Goal: Complete application form

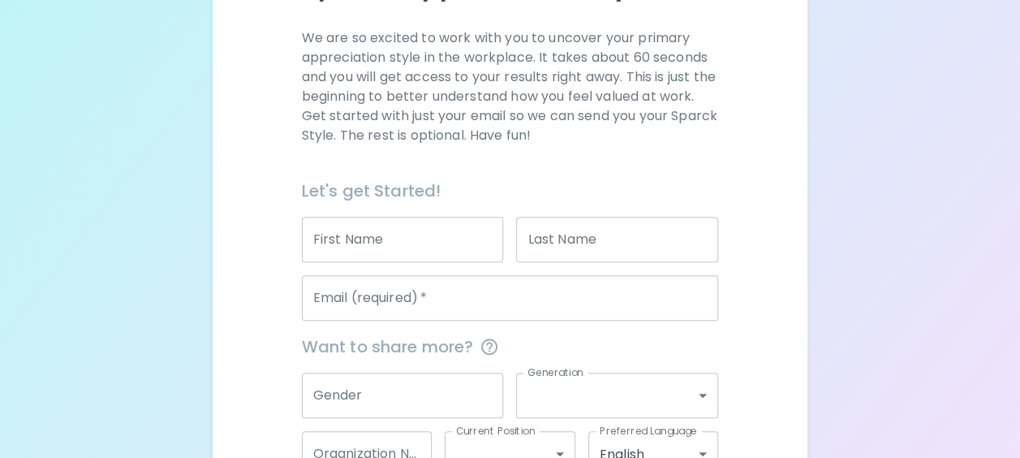
scroll to position [226, 0]
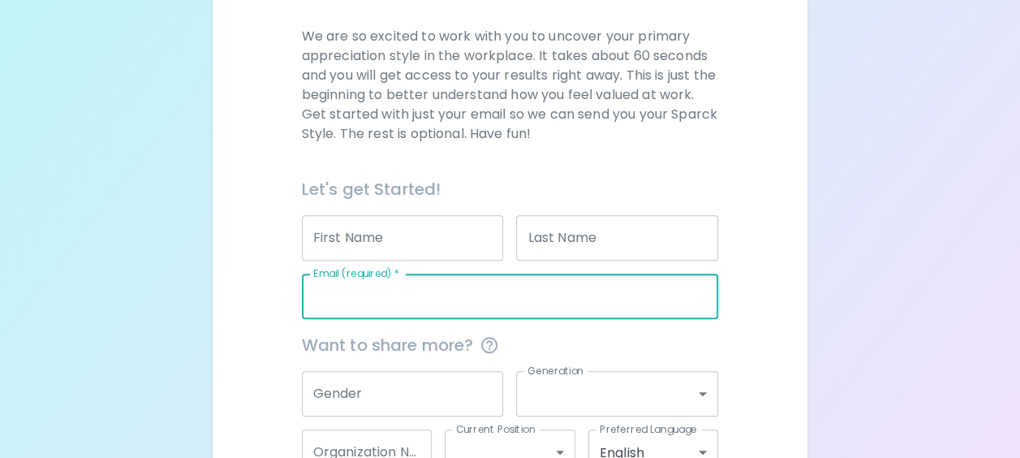
click at [340, 306] on input "Email (required)   *" at bounding box center [510, 295] width 417 height 45
type input "[PERSON_NAME][EMAIL_ADDRESS][PERSON_NAME][DOMAIN_NAME]"
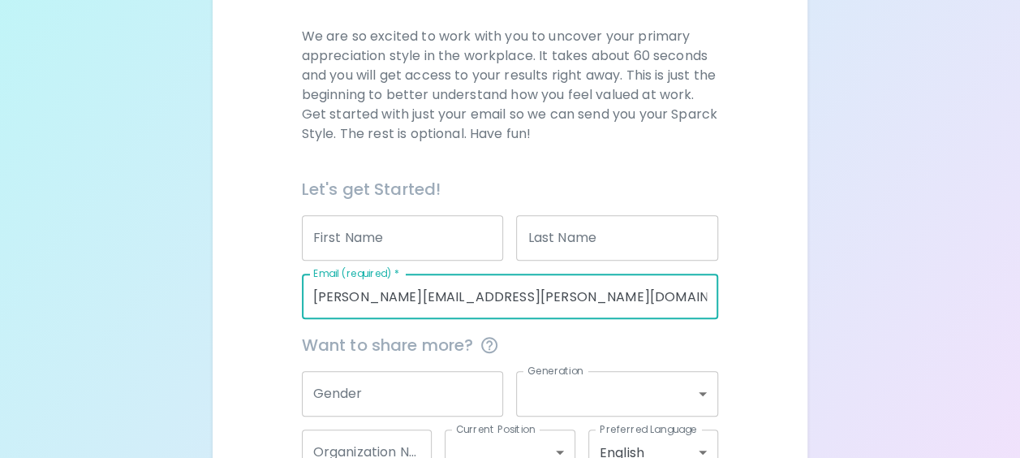
type input "[PERSON_NAME]"
type input "Impact Assessment Agency (Government of Canada)"
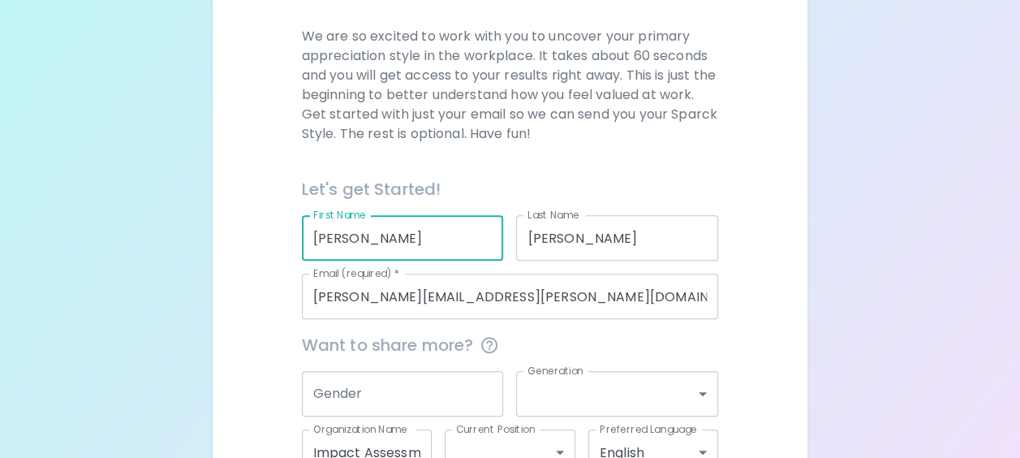
drag, startPoint x: 418, startPoint y: 248, endPoint x: 248, endPoint y: 235, distance: 170.0
click at [248, 235] on div "We are so excited to work with you to uncover your primary appreciation style i…" at bounding box center [510, 281] width 556 height 508
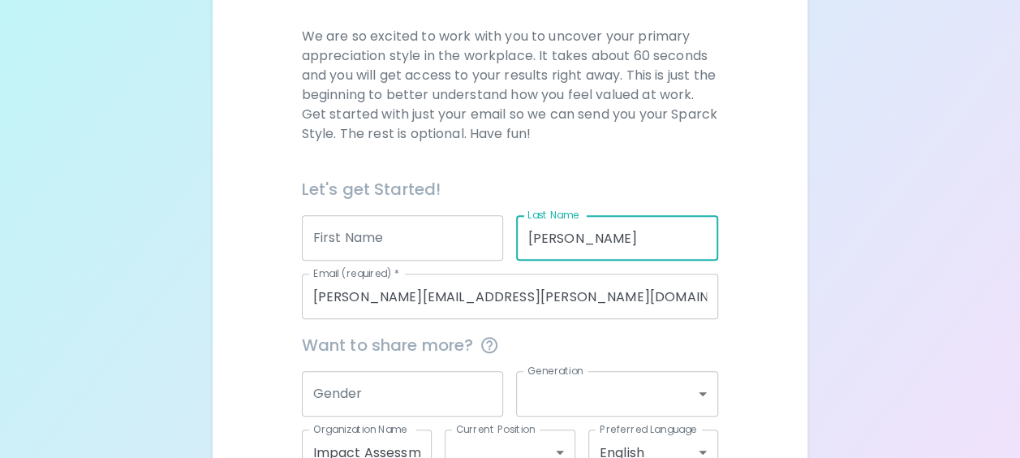
drag, startPoint x: 618, startPoint y: 227, endPoint x: 458, endPoint y: 229, distance: 160.7
click at [458, 229] on div "Let's get Started! First Name First Name Last Name [PERSON_NAME] Last Name Emai…" at bounding box center [504, 241] width 430 height 156
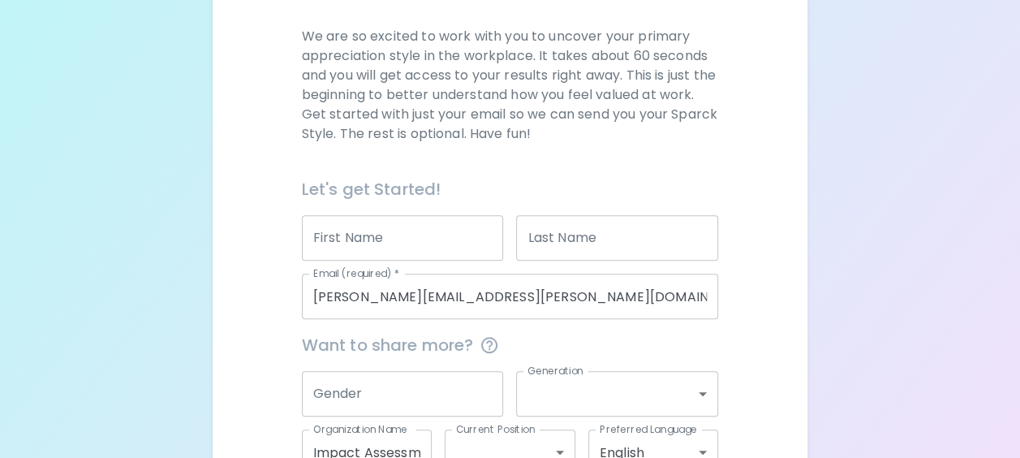
click at [235, 303] on div "We are so excited to work with you to uncover your primary appreciation style i…" at bounding box center [510, 281] width 556 height 508
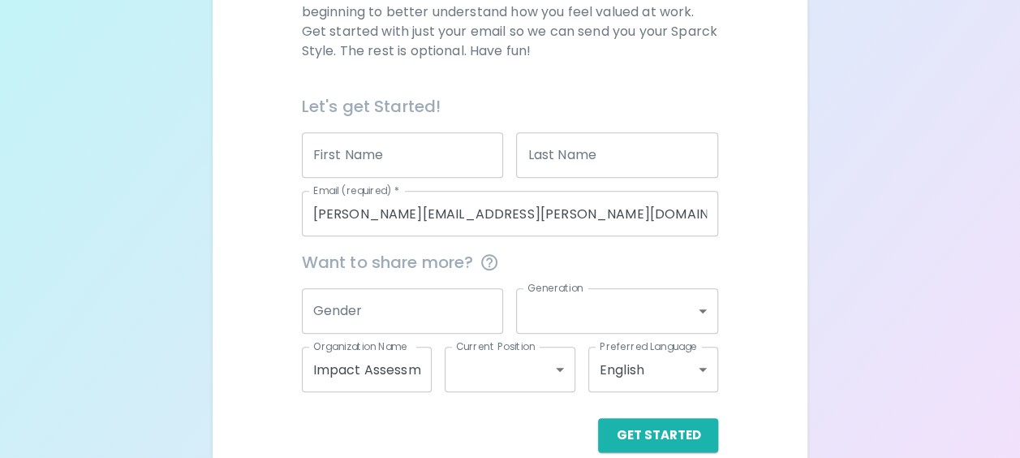
scroll to position [334, 0]
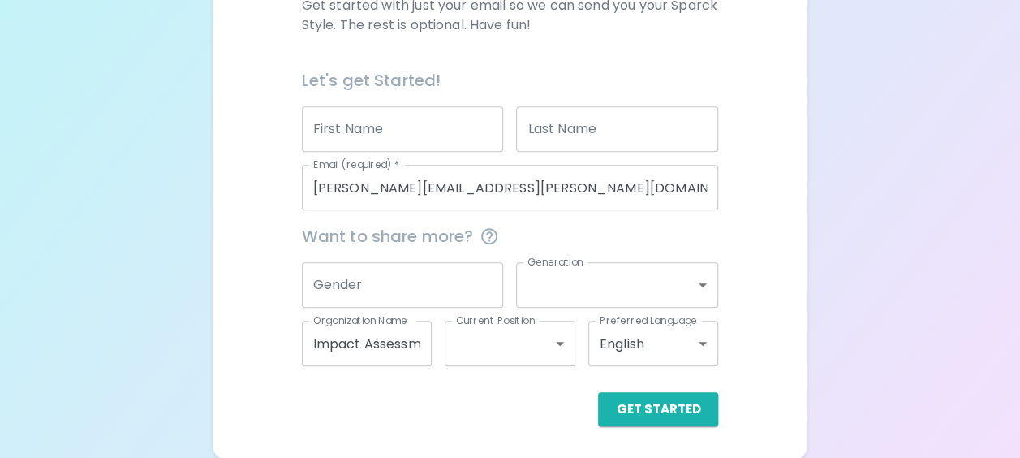
click at [350, 358] on input "Impact Assessment Agency (Government of Canada)" at bounding box center [367, 343] width 131 height 45
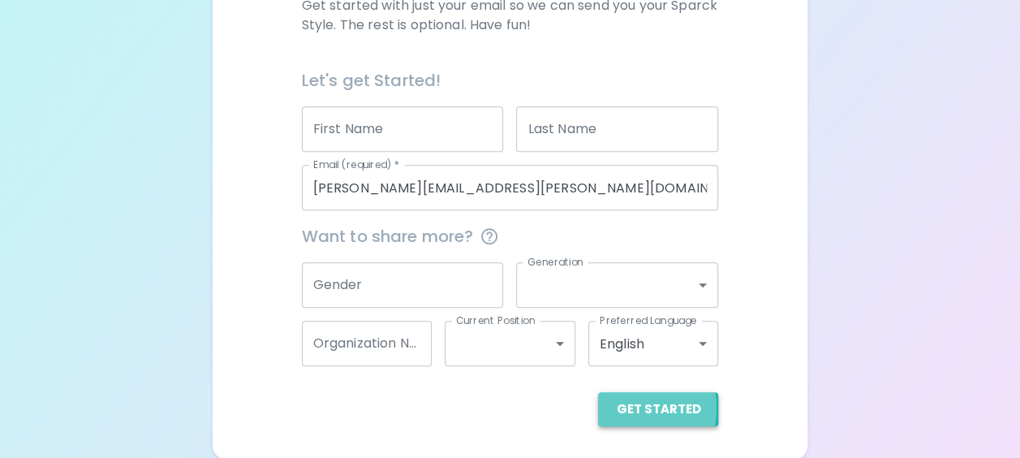
click at [633, 407] on button "Get Started" at bounding box center [658, 409] width 120 height 34
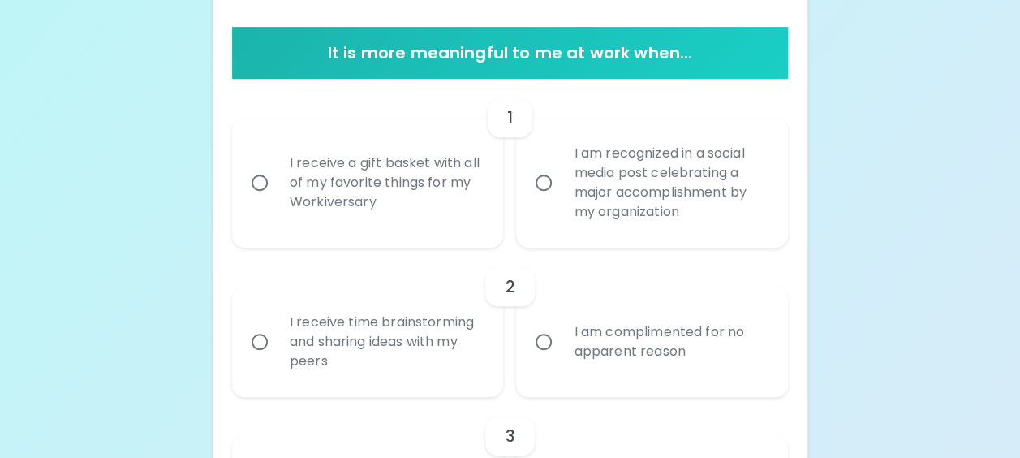
scroll to position [315, 0]
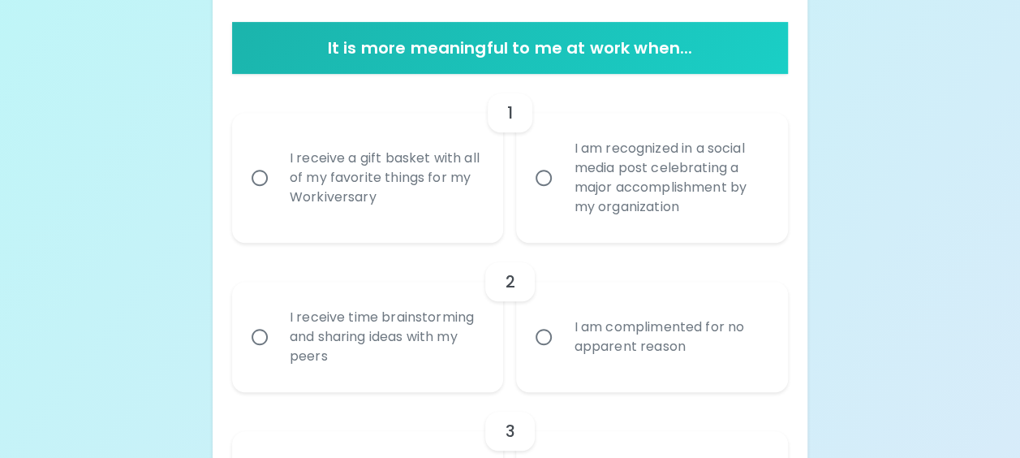
click at [551, 344] on input "I am complimented for no apparent reason" at bounding box center [544, 337] width 34 height 34
radio input "true"
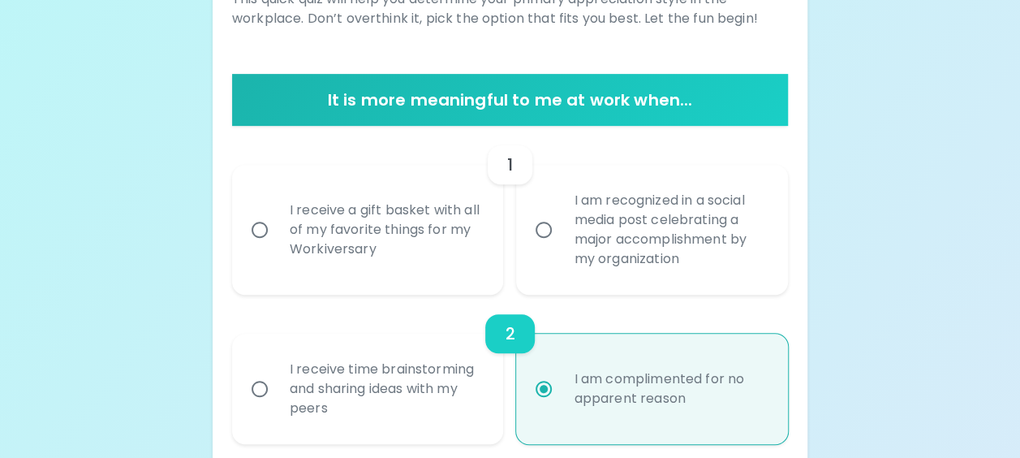
scroll to position [253, 0]
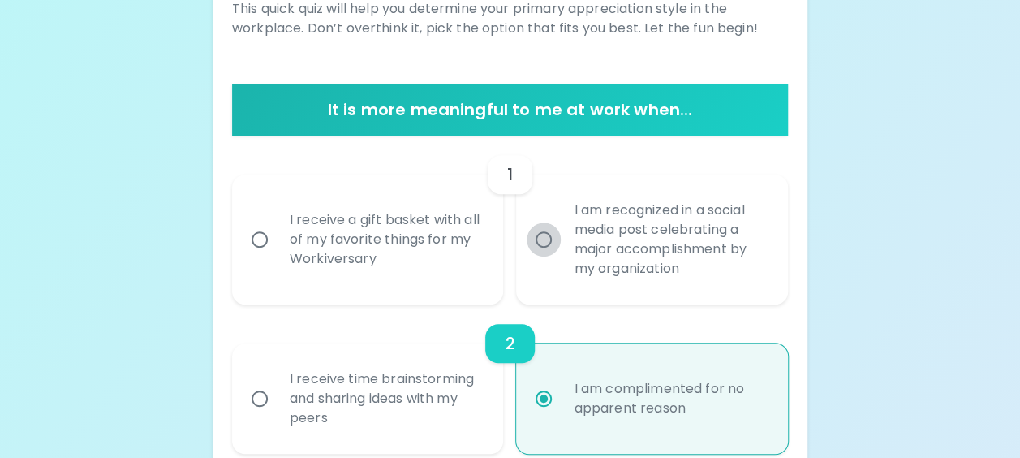
click at [544, 243] on input "I am recognized in a social media post celebrating a major accomplishment by my…" at bounding box center [544, 239] width 34 height 34
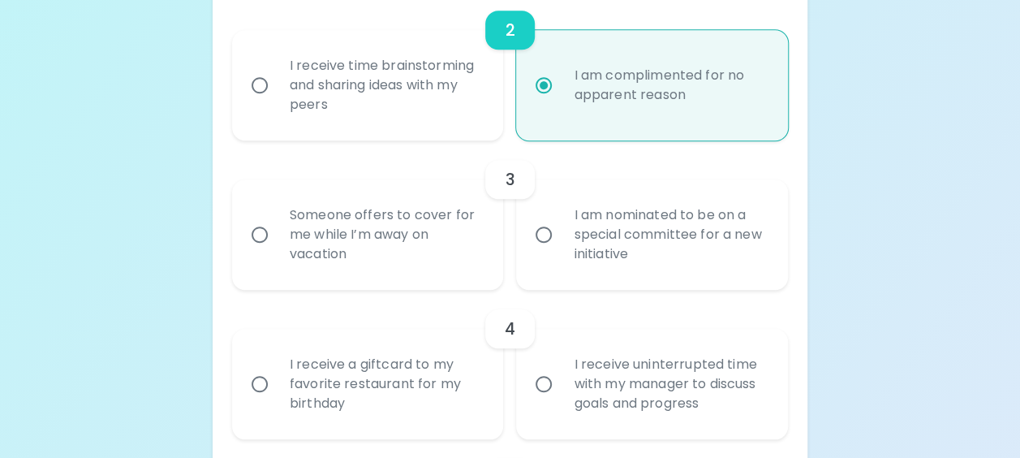
scroll to position [567, 0]
radio input "true"
click at [598, 237] on div "I am nominated to be on a special committee for a new initiative" at bounding box center [670, 233] width 218 height 97
click at [561, 237] on input "I am nominated to be on a special committee for a new initiative" at bounding box center [544, 234] width 34 height 34
radio input "true"
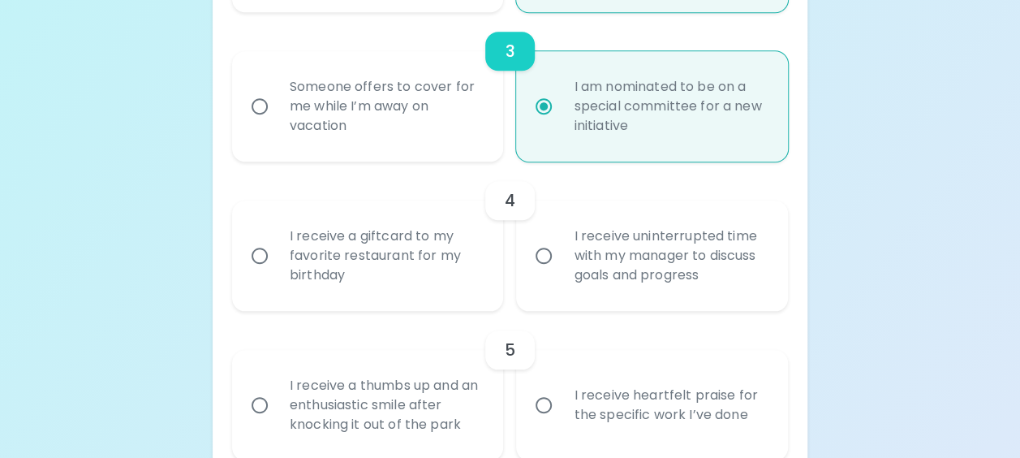
scroll to position [697, 0]
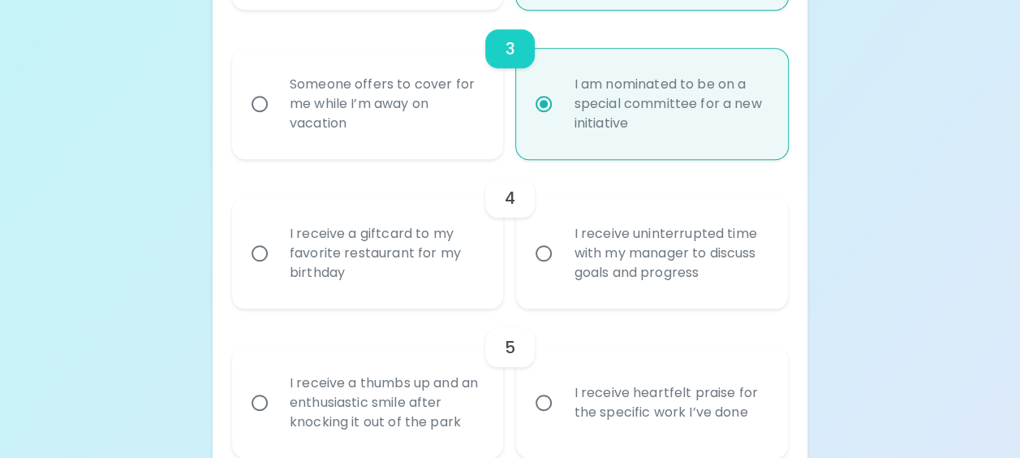
radio input "true"
click at [353, 245] on div "I receive a giftcard to my favorite restaurant for my birthday" at bounding box center [386, 252] width 218 height 97
click at [277, 245] on input "I receive a giftcard to my favorite restaurant for my birthday" at bounding box center [260, 253] width 34 height 34
radio input "false"
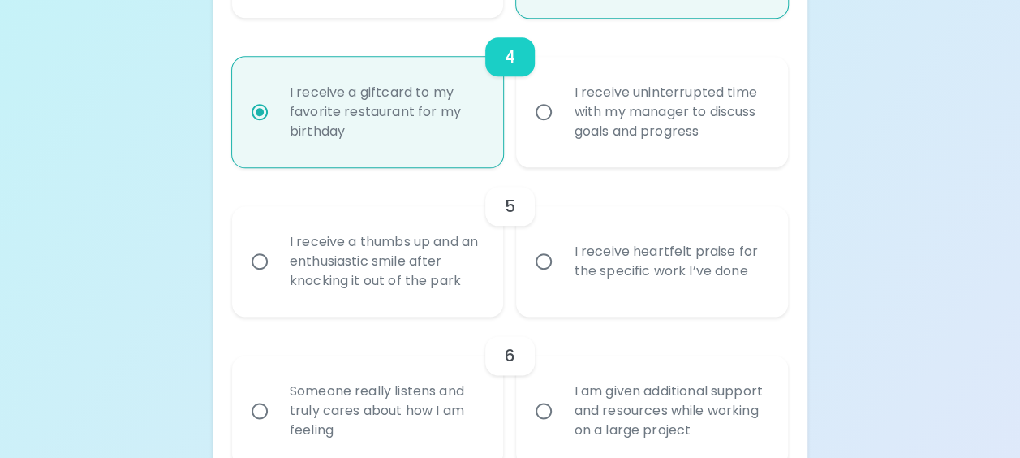
scroll to position [839, 0]
radio input "true"
click at [600, 269] on div "I receive heartfelt praise for the specific work I’ve done" at bounding box center [670, 261] width 218 height 78
click at [561, 269] on input "I receive heartfelt praise for the specific work I’ve done" at bounding box center [544, 260] width 34 height 34
radio input "false"
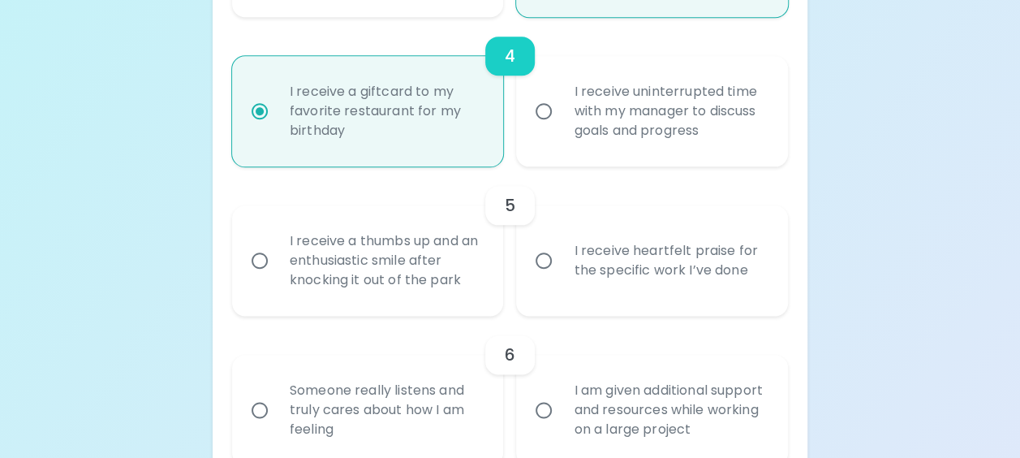
radio input "false"
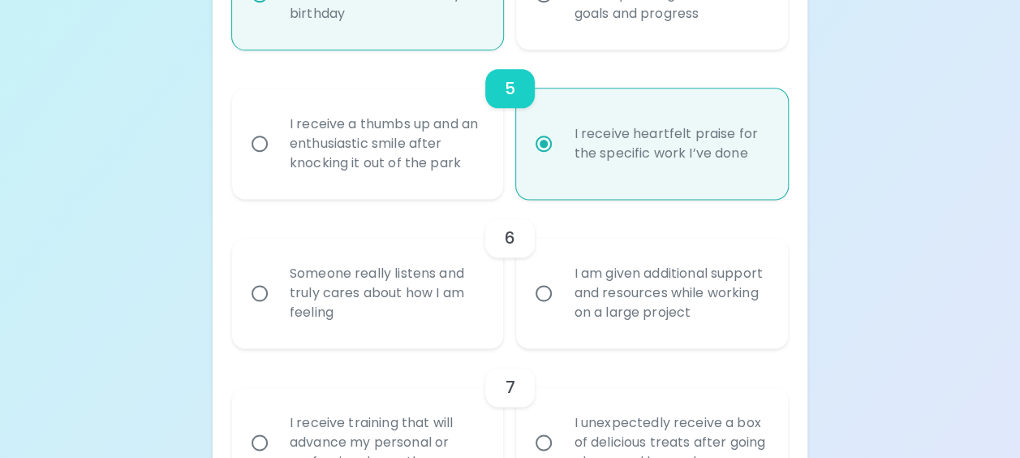
scroll to position [969, 0]
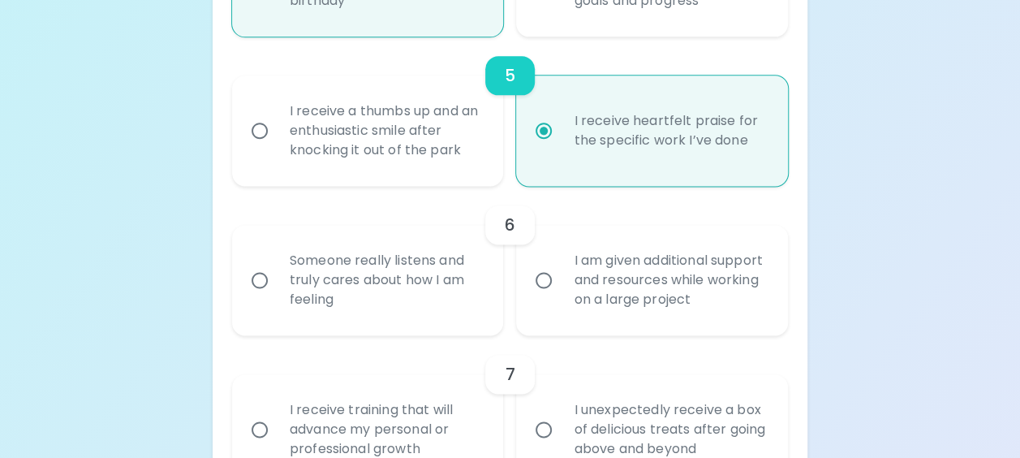
radio input "true"
click at [325, 274] on div "Someone really listens and truly cares about how I am feeling" at bounding box center [386, 279] width 218 height 97
click at [277, 274] on input "Someone really listens and truly cares about how I am feeling" at bounding box center [260, 280] width 34 height 34
radio input "false"
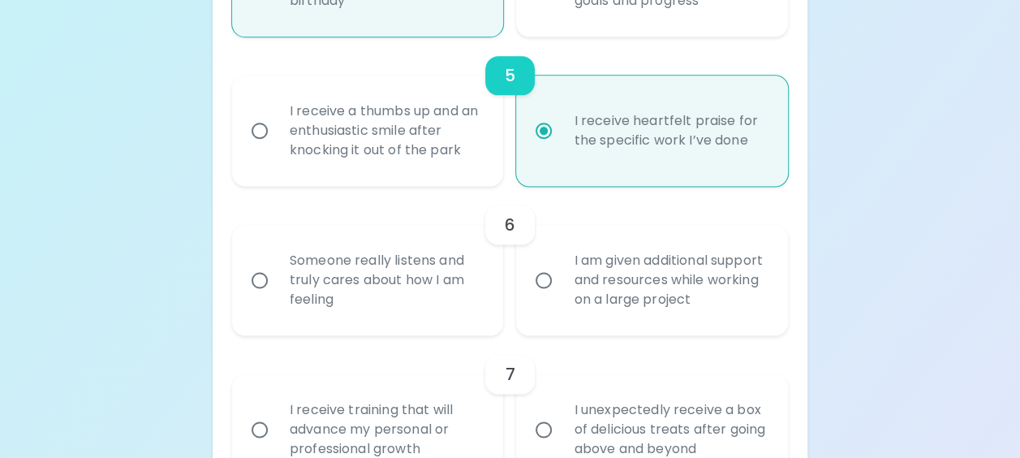
radio input "false"
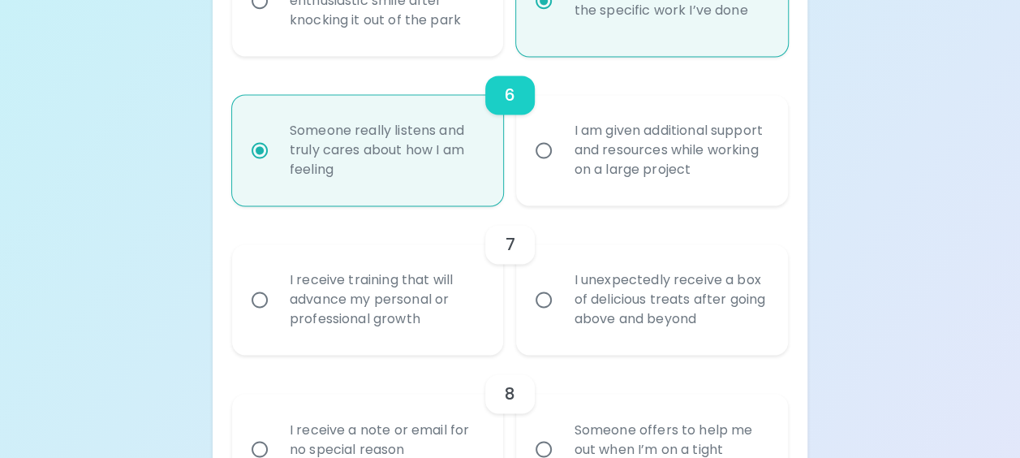
scroll to position [1107, 0]
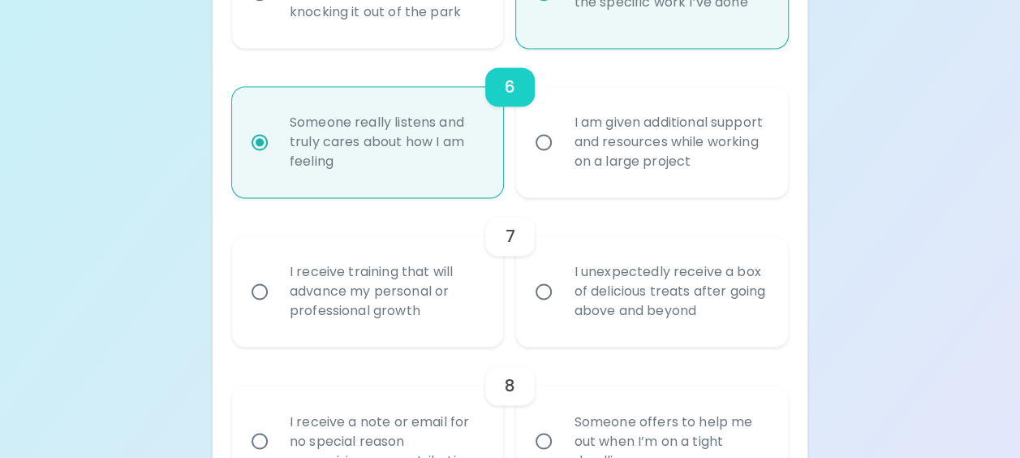
radio input "true"
click at [308, 303] on div "I receive training that will advance my personal or professional growth" at bounding box center [386, 291] width 218 height 97
click at [277, 303] on input "I receive training that will advance my personal or professional growth" at bounding box center [260, 291] width 34 height 34
radio input "false"
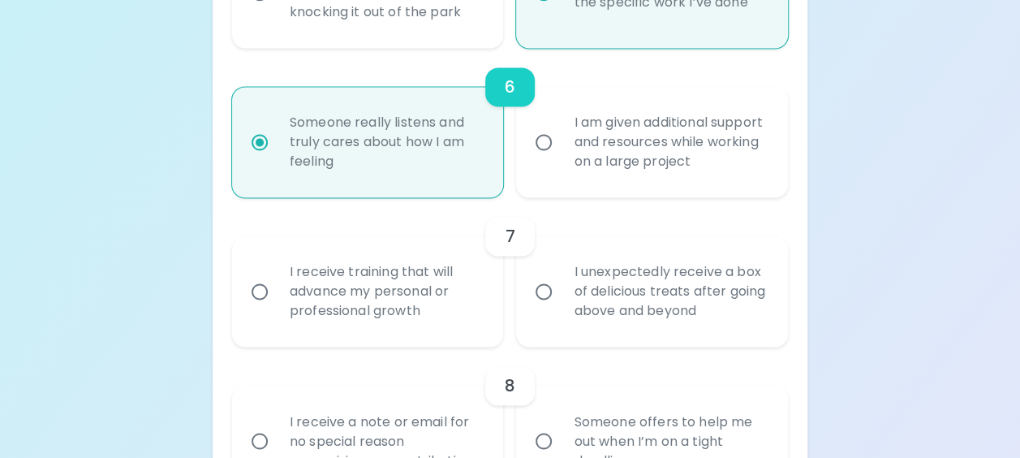
radio input "false"
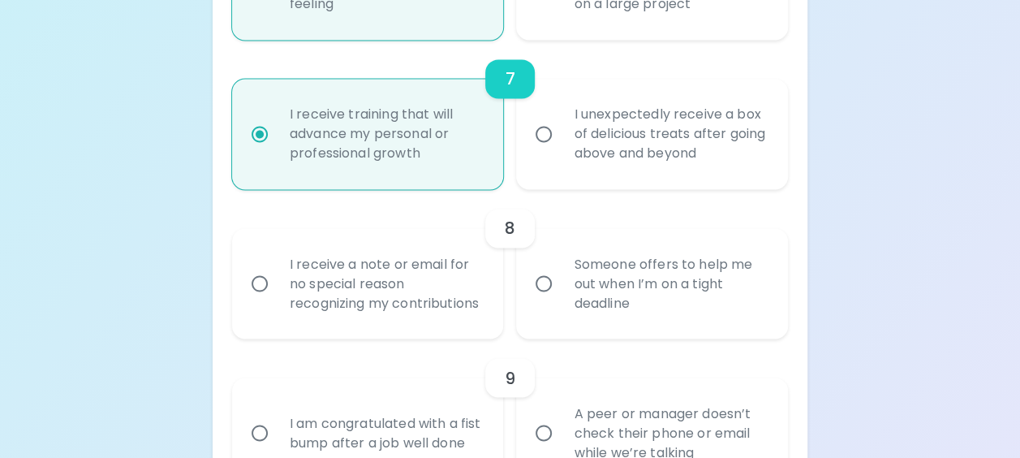
scroll to position [1274, 0]
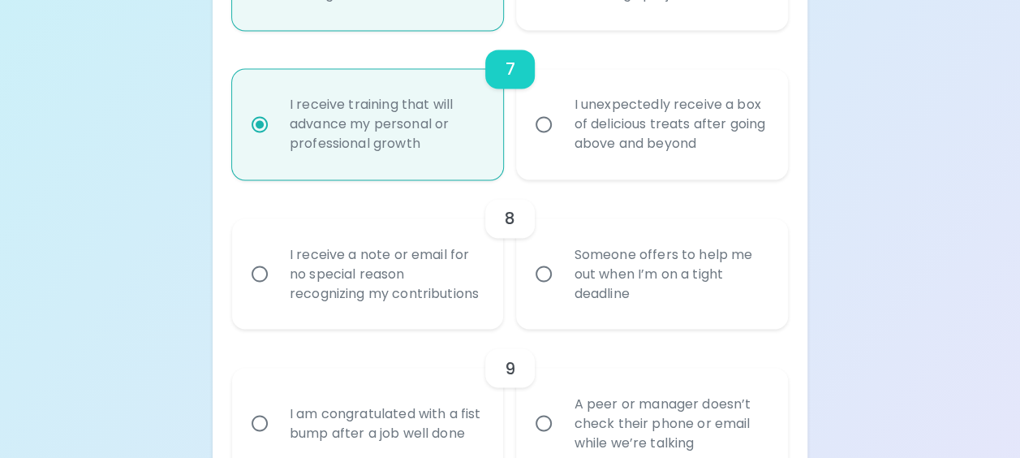
radio input "true"
click at [588, 282] on div "Someone offers to help me out when I’m on a tight deadline" at bounding box center [670, 273] width 218 height 97
click at [561, 282] on input "Someone offers to help me out when I’m on a tight deadline" at bounding box center [544, 273] width 34 height 34
radio input "false"
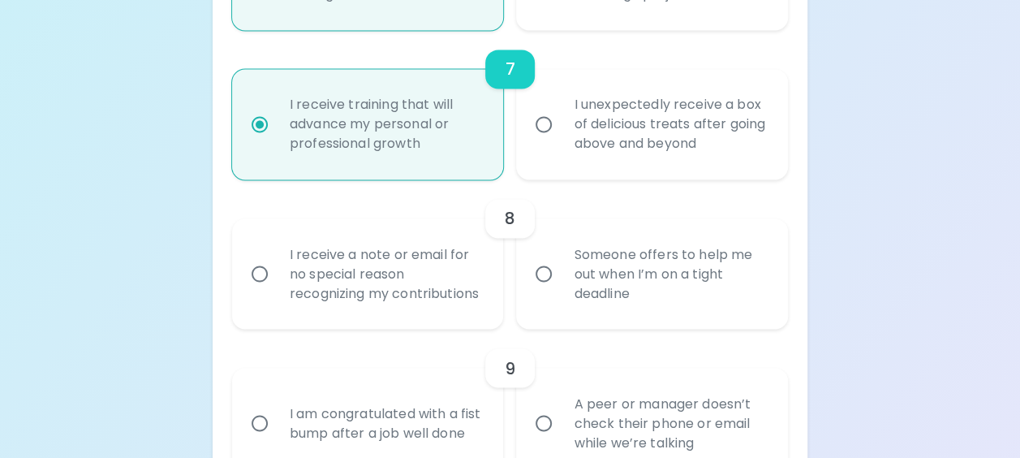
radio input "false"
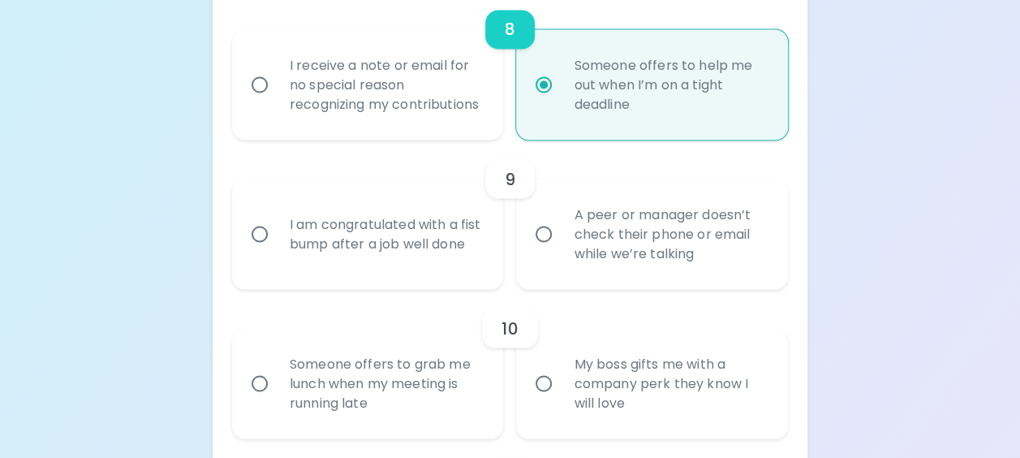
scroll to position [1464, 0]
radio input "true"
click at [600, 256] on div "A peer or manager doesn’t check their phone or email while we’re talking" at bounding box center [670, 232] width 218 height 97
click at [561, 250] on input "A peer or manager doesn’t check their phone or email while we’re talking" at bounding box center [544, 233] width 34 height 34
radio input "false"
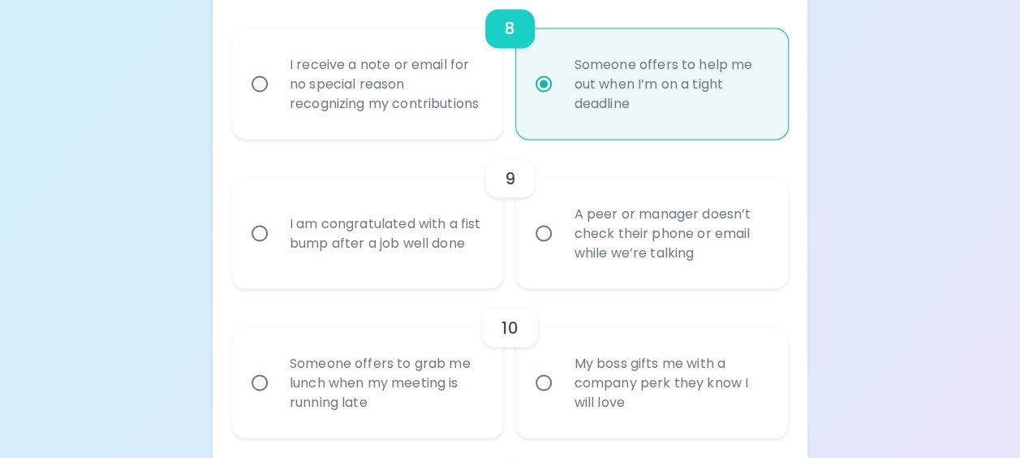
radio input "false"
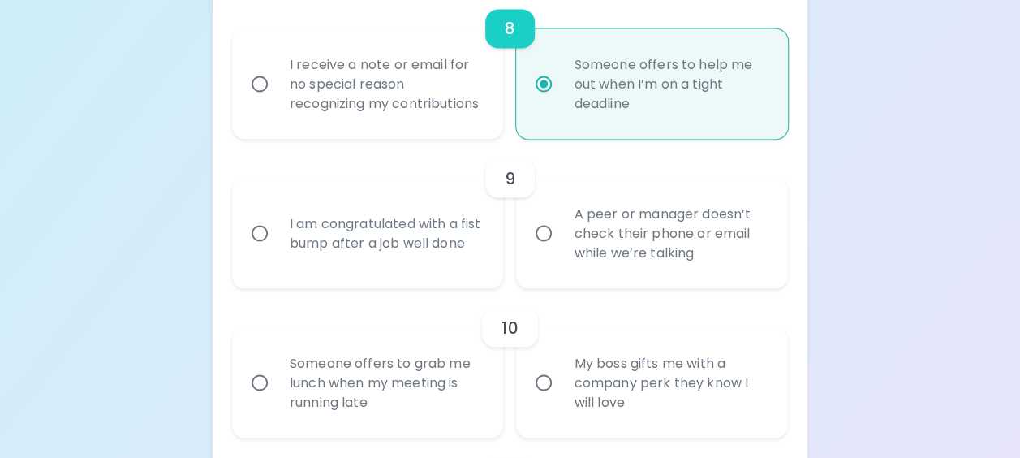
radio input "false"
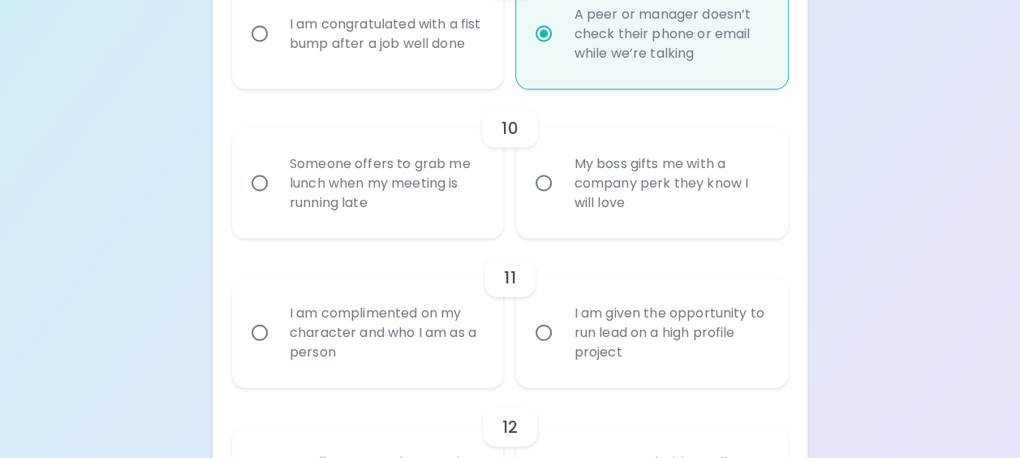
scroll to position [1664, 0]
radio input "true"
click at [581, 196] on div "My boss gifts me with a company perk they know I will love" at bounding box center [670, 182] width 218 height 97
click at [561, 196] on input "My boss gifts me with a company perk they know I will love" at bounding box center [544, 183] width 34 height 34
radio input "false"
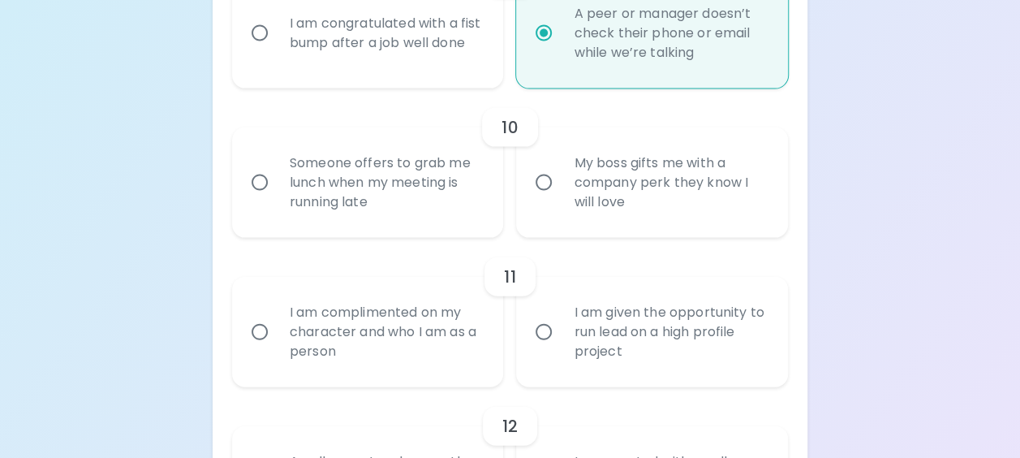
radio input "false"
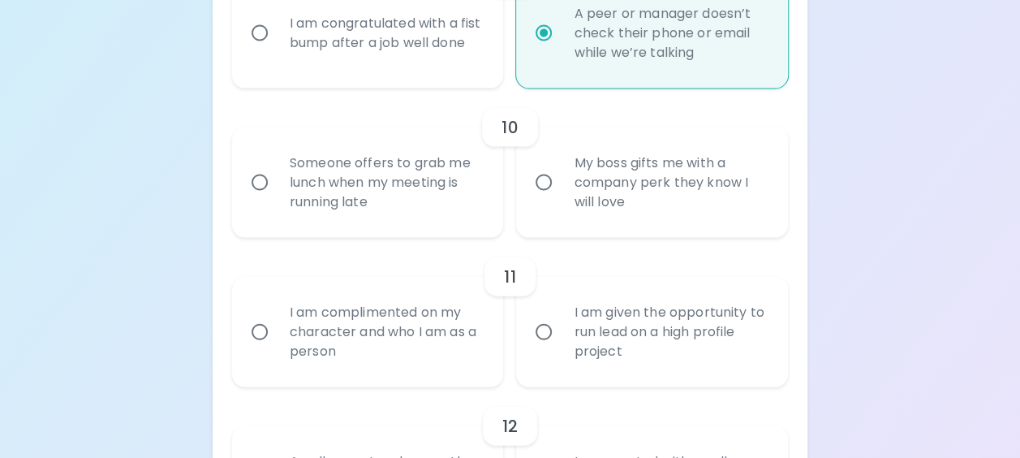
radio input "false"
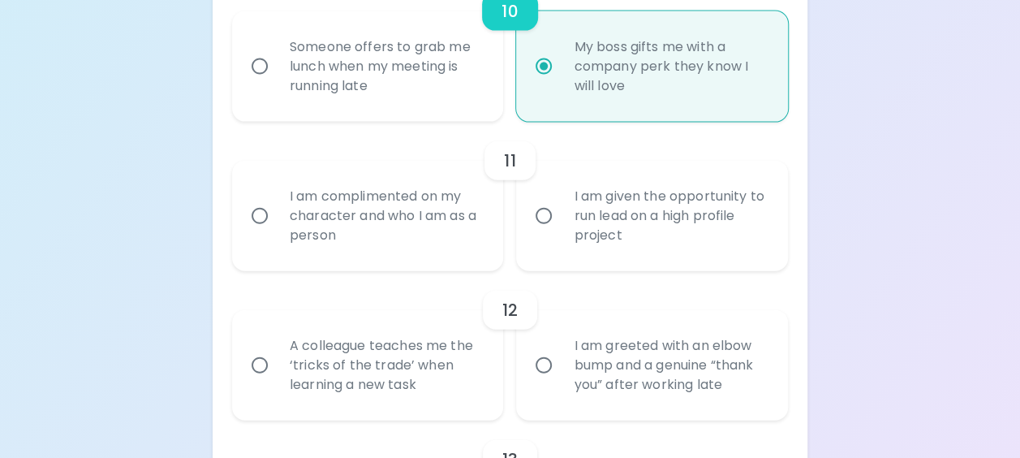
scroll to position [1793, 0]
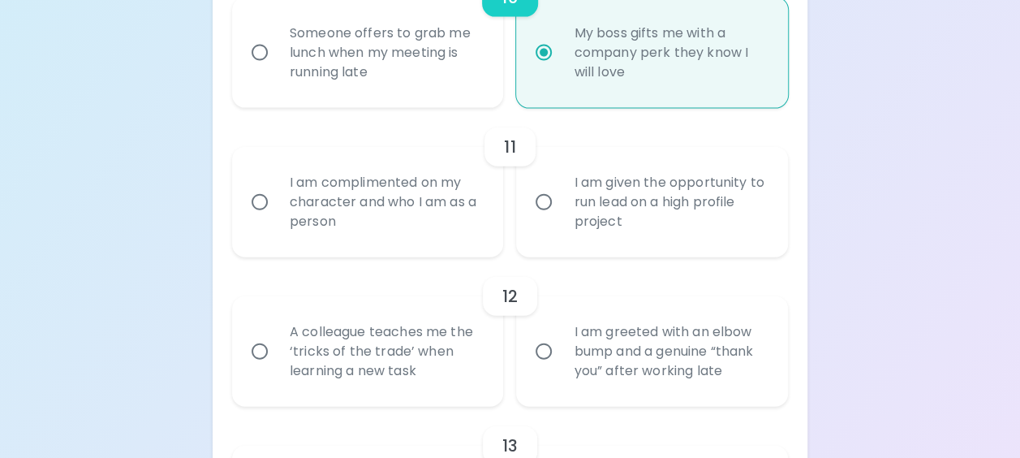
radio input "true"
click at [332, 242] on div "I am complimented on my character and who I am as a person" at bounding box center [386, 201] width 218 height 97
click at [277, 219] on input "I am complimented on my character and who I am as a person" at bounding box center [260, 202] width 34 height 34
radio input "false"
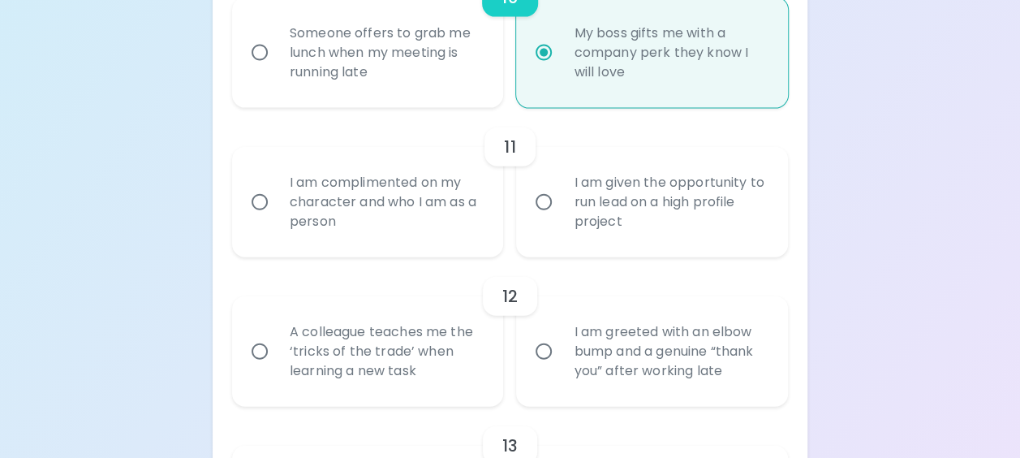
radio input "false"
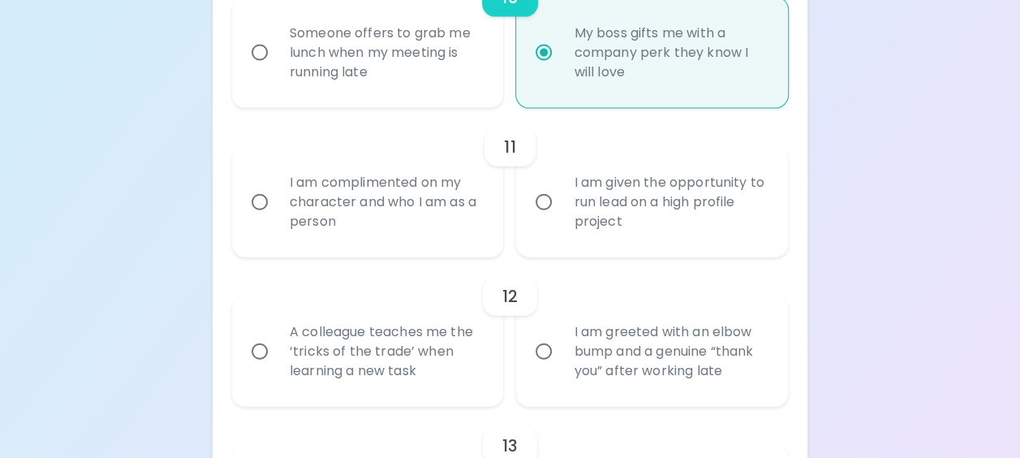
radio input "false"
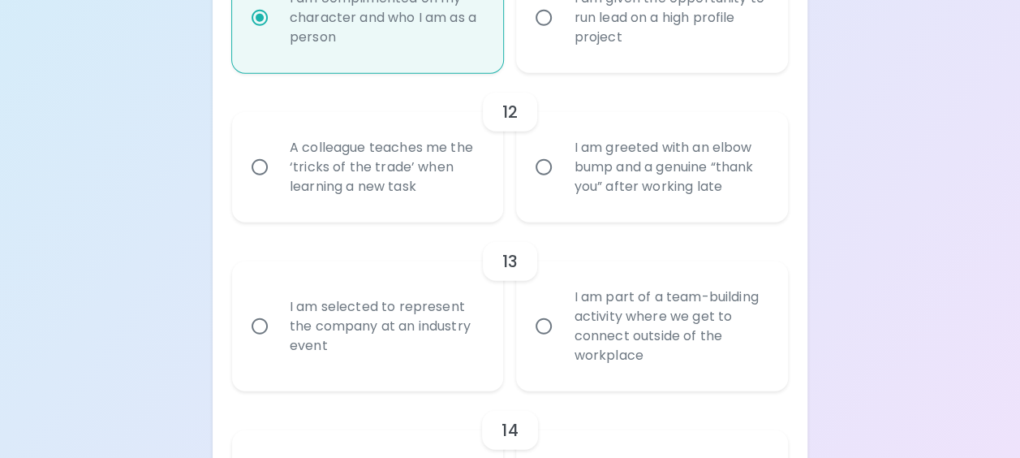
scroll to position [1982, 0]
radio input "true"
click at [390, 181] on div "A colleague teaches me the ‘tricks of the trade’ when learning a new task" at bounding box center [386, 162] width 218 height 97
click at [277, 180] on input "A colleague teaches me the ‘tricks of the trade’ when learning a new task" at bounding box center [260, 163] width 34 height 34
radio input "false"
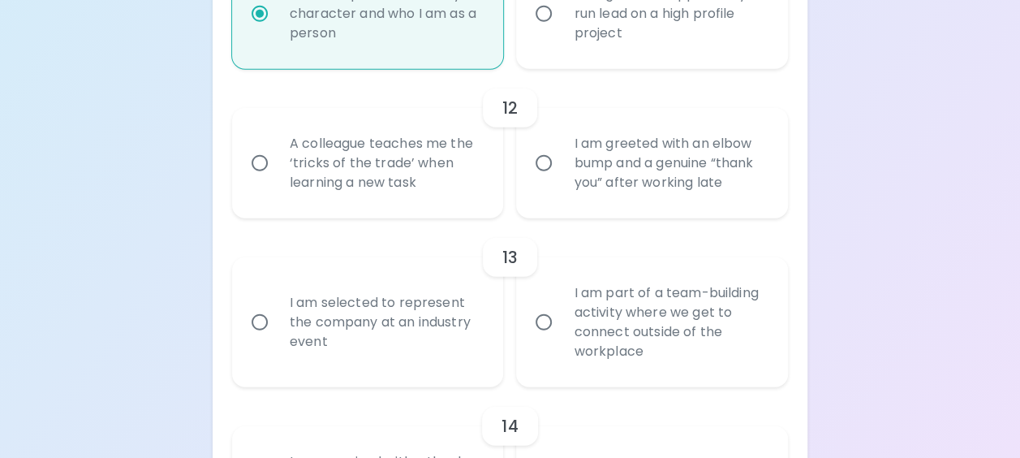
radio input "false"
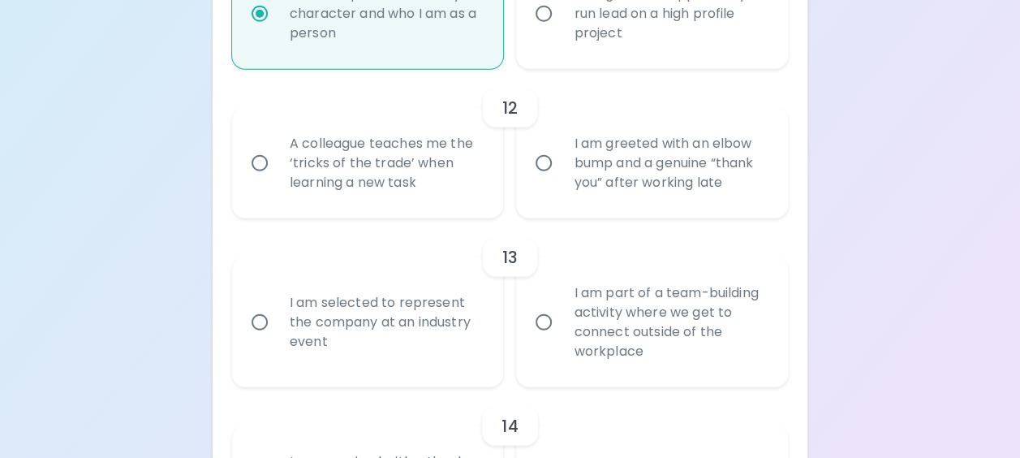
radio input "false"
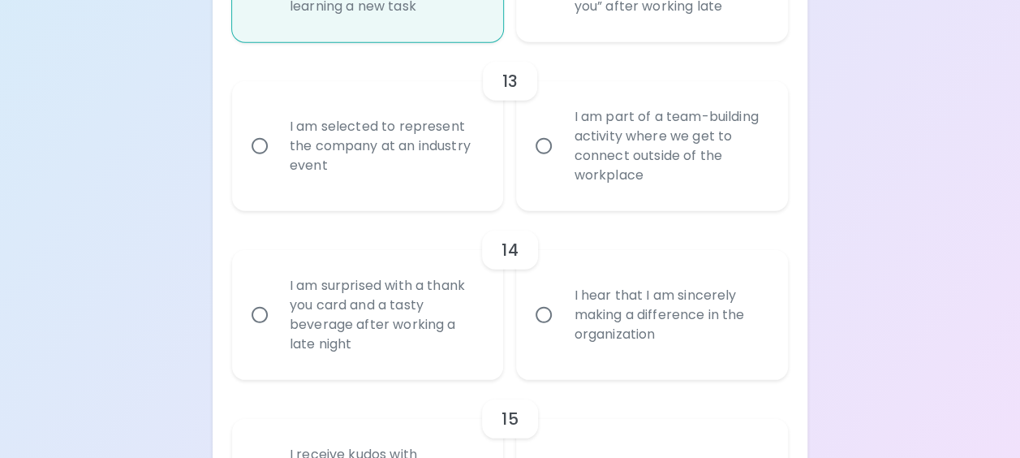
scroll to position [2160, 0]
radio input "true"
click at [644, 153] on div "I am part of a team-building activity where we get to connect outside of the wo…" at bounding box center [670, 143] width 218 height 117
click at [561, 153] on input "I am part of a team-building activity where we get to connect outside of the wo…" at bounding box center [544, 144] width 34 height 34
radio input "false"
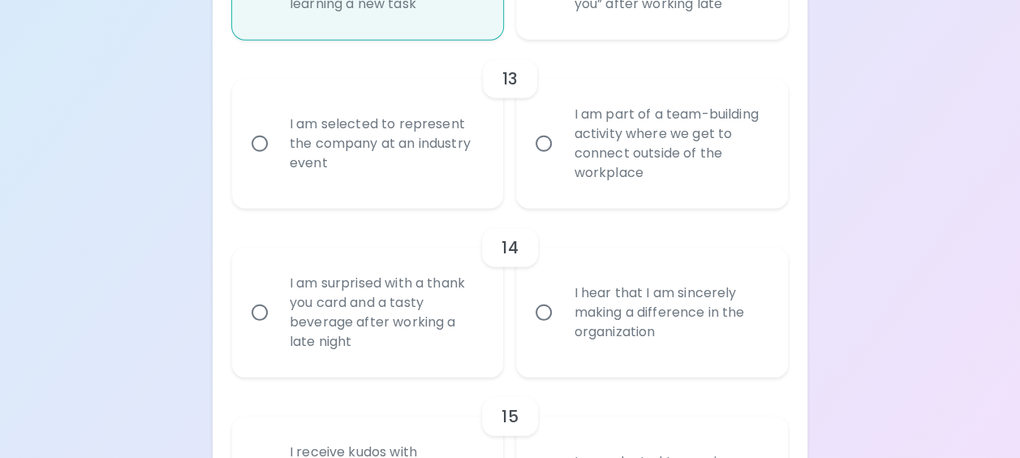
radio input "false"
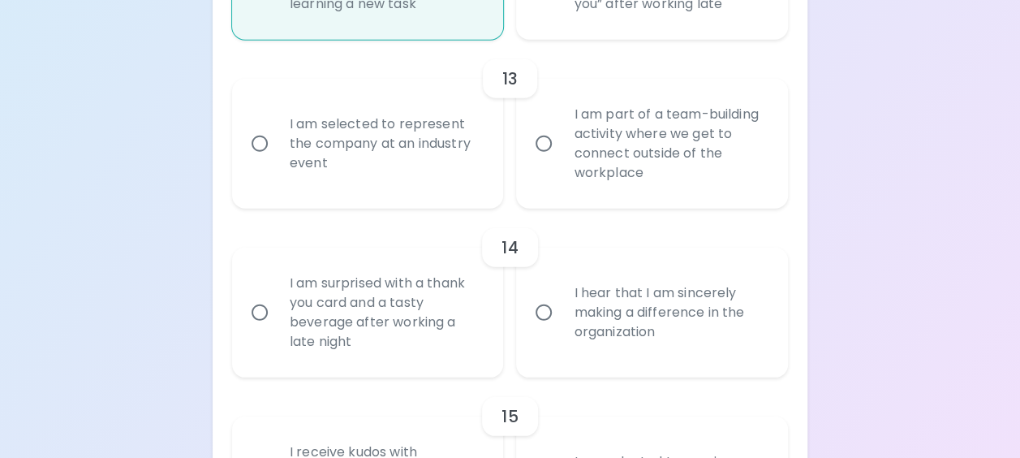
radio input "false"
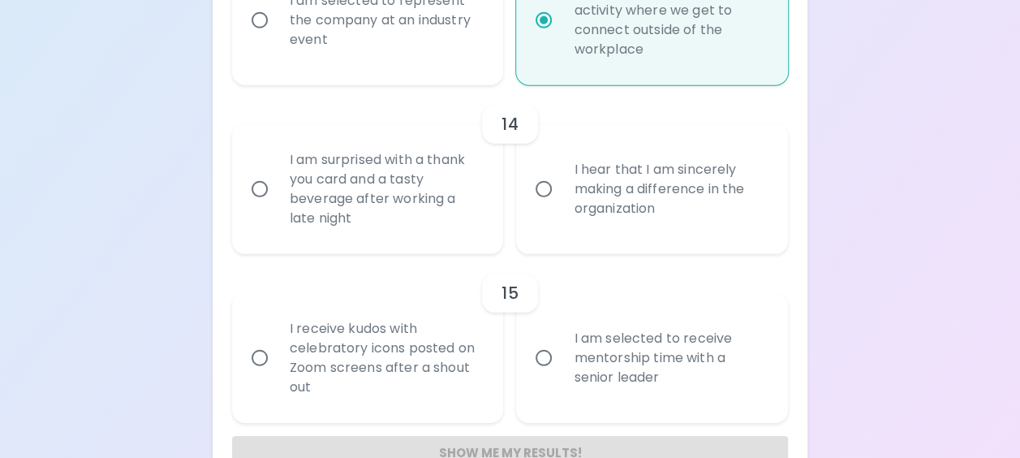
scroll to position [2290, 0]
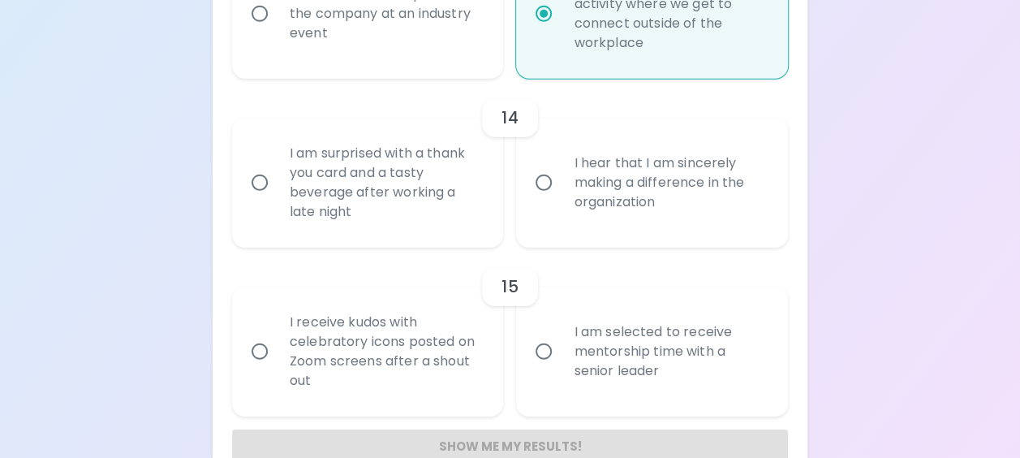
radio input "true"
click at [641, 198] on div "I hear that I am sincerely making a difference in the organization" at bounding box center [670, 182] width 218 height 97
click at [561, 198] on input "I hear that I am sincerely making a difference in the organization" at bounding box center [544, 183] width 34 height 34
radio input "false"
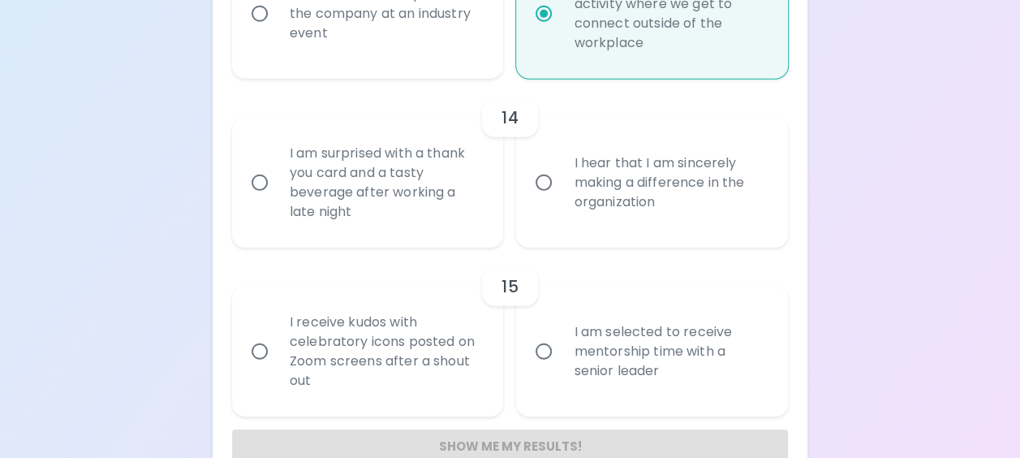
radio input "false"
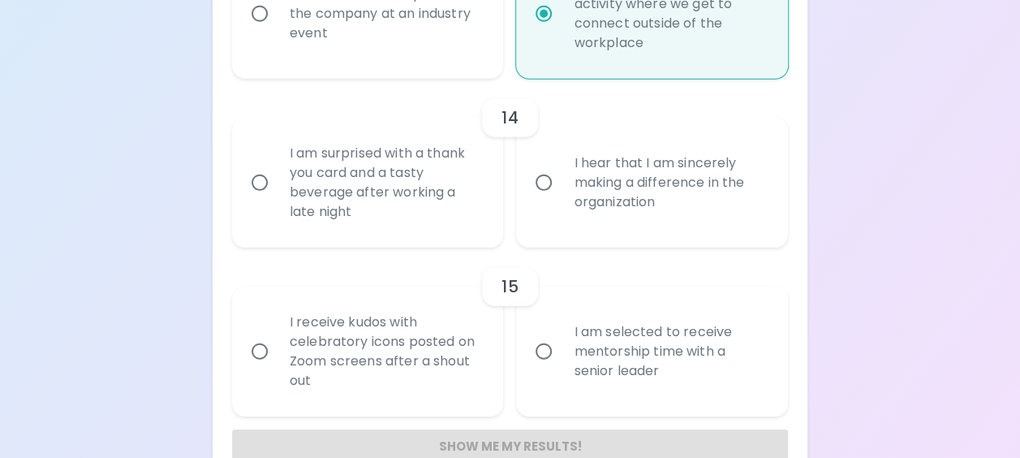
radio input "false"
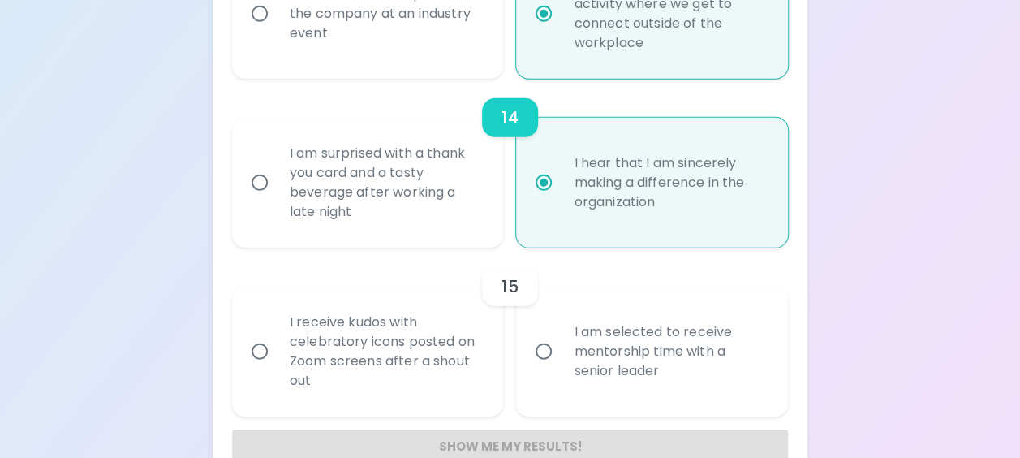
scroll to position [2347, 0]
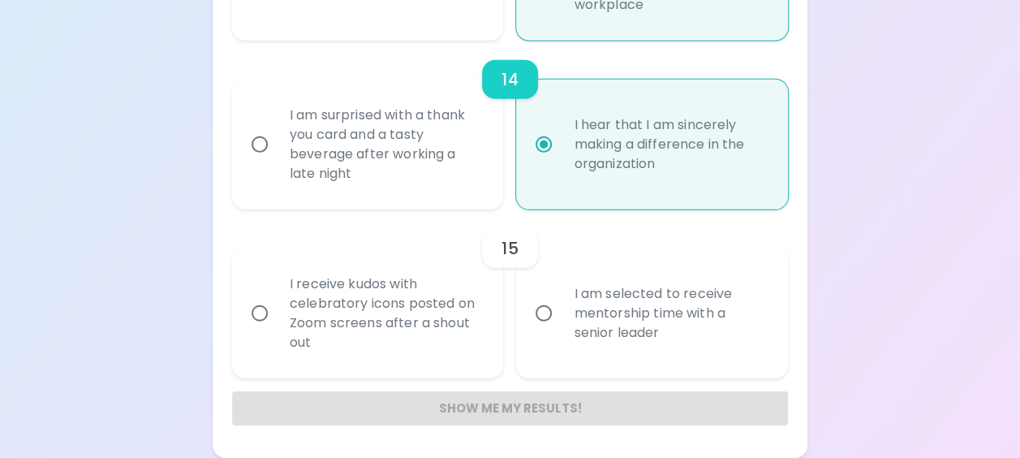
radio input "true"
click at [441, 308] on div "I receive kudos with celebratory icons posted on Zoom screens after a shout out" at bounding box center [386, 313] width 218 height 117
click at [277, 308] on input "I receive kudos with celebratory icons posted on Zoom screens after a shout out" at bounding box center [260, 313] width 34 height 34
radio input "false"
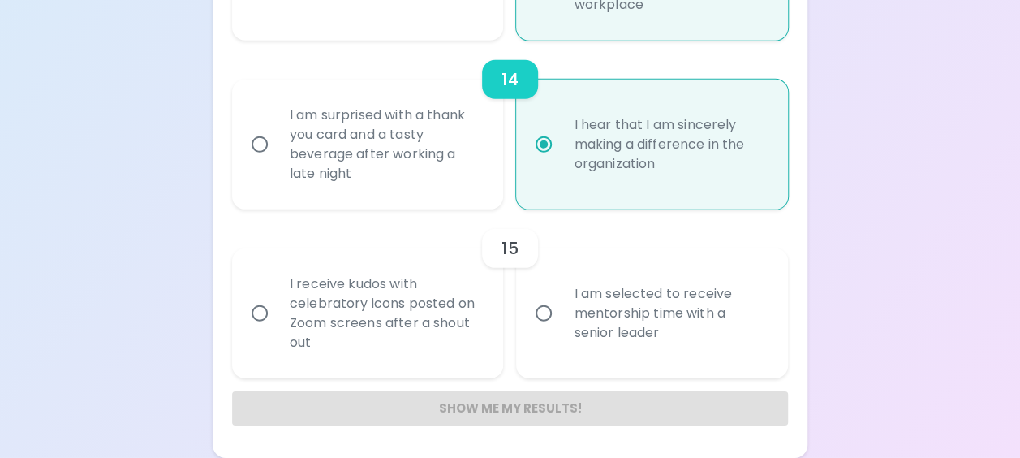
radio input "false"
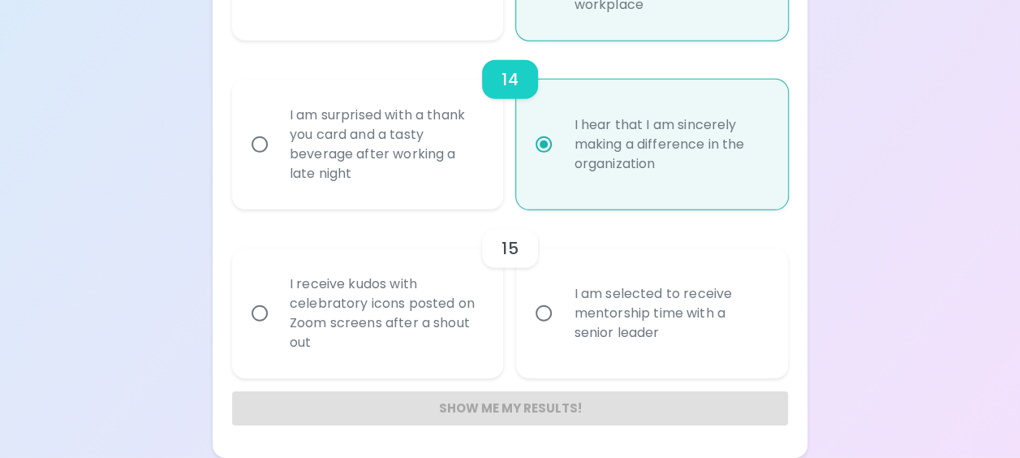
radio input "false"
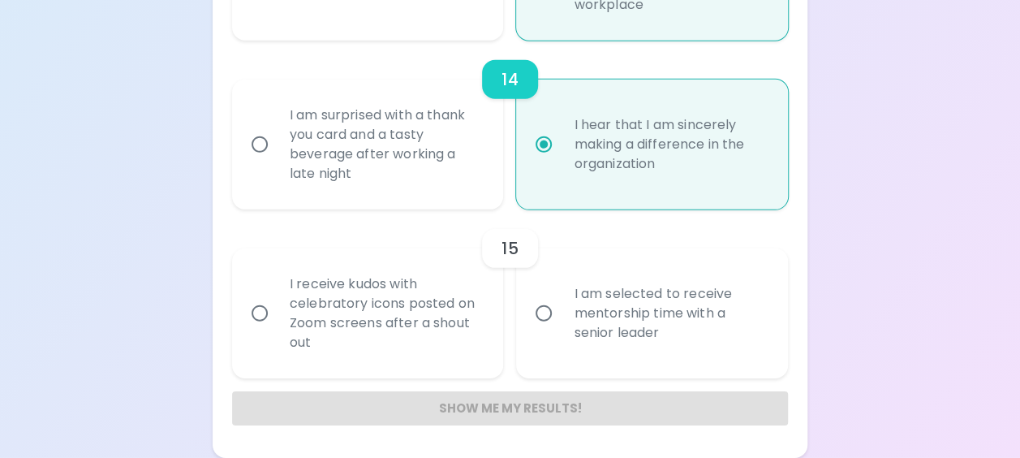
radio input "false"
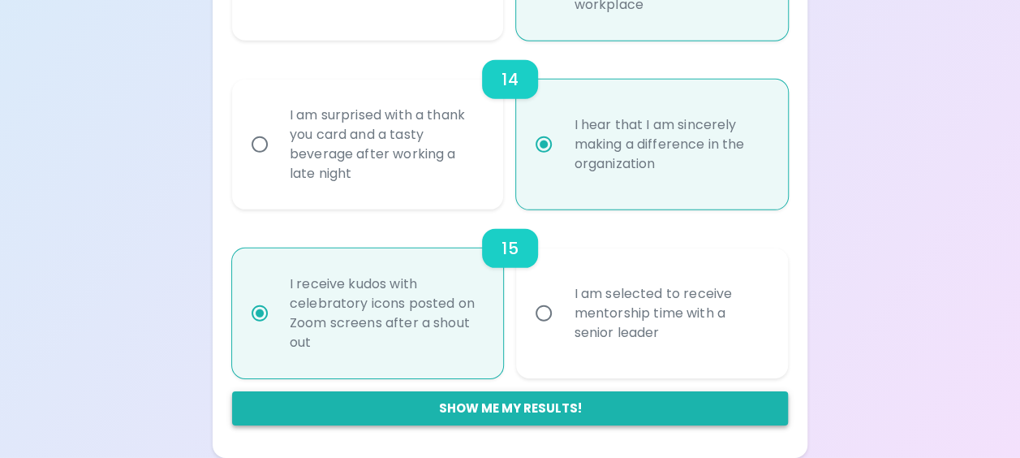
radio input "true"
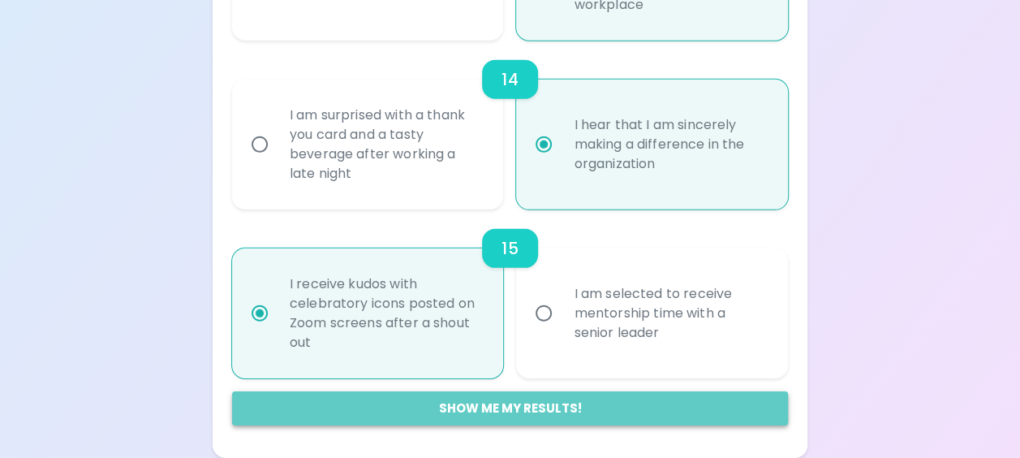
click at [489, 411] on button "Show me my results!" at bounding box center [510, 408] width 556 height 34
radio input "false"
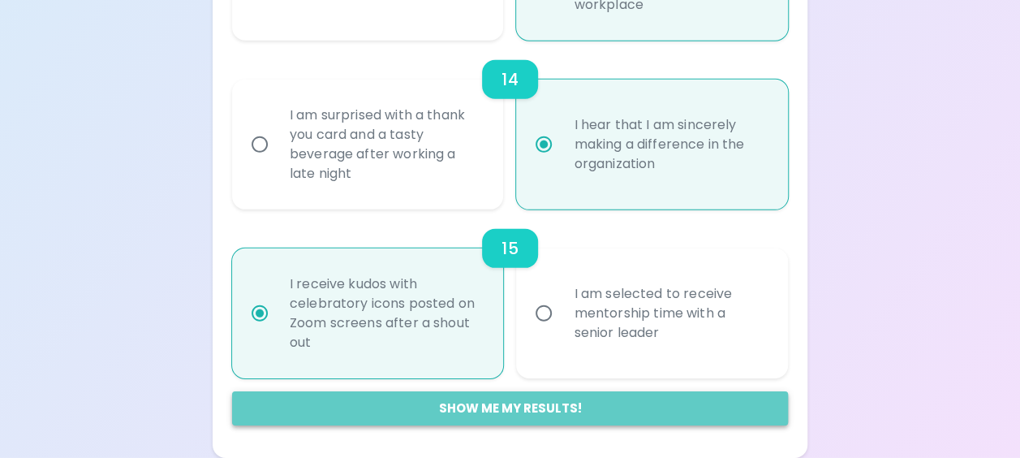
radio input "false"
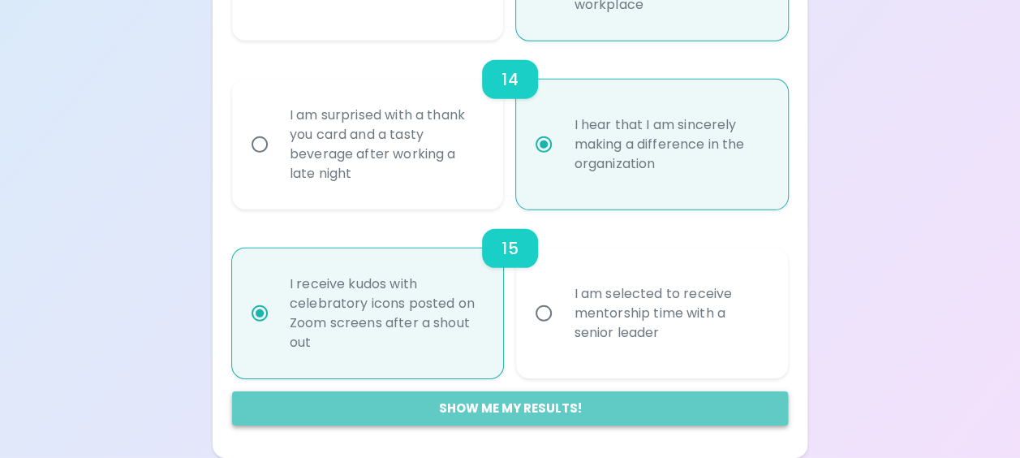
radio input "false"
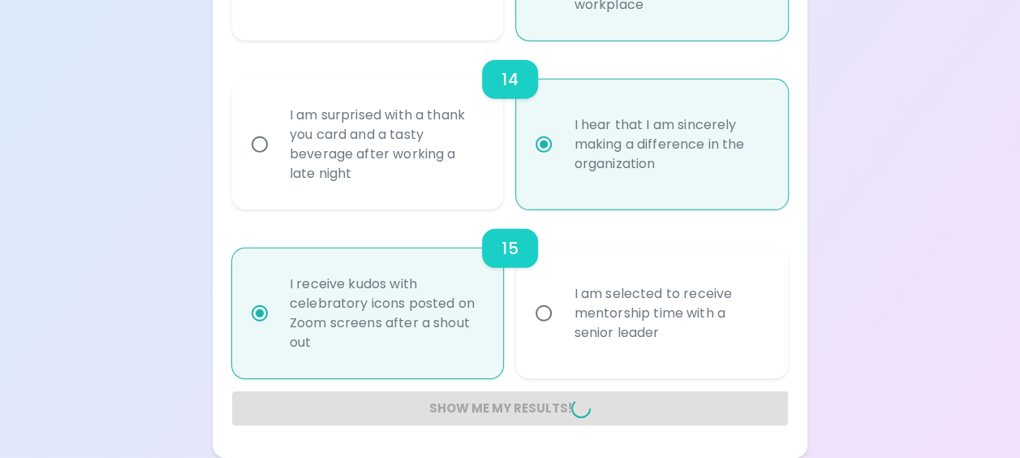
radio input "false"
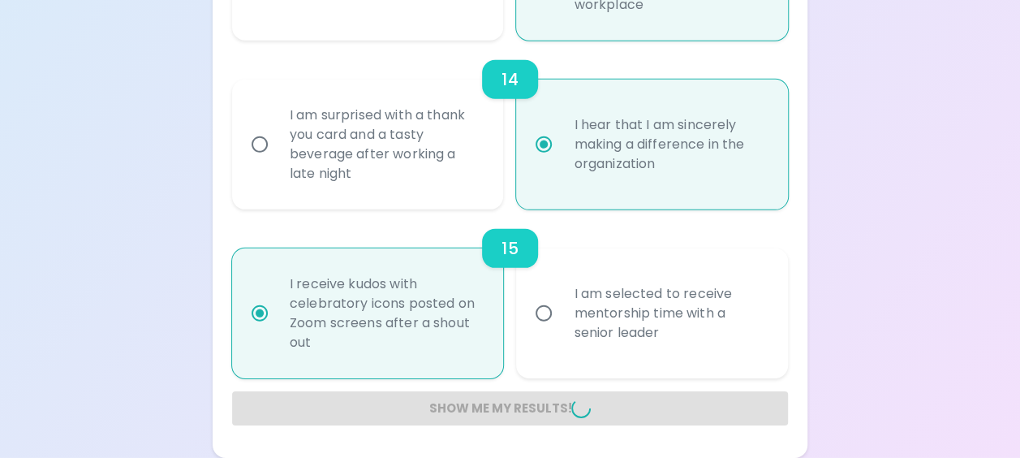
radio input "false"
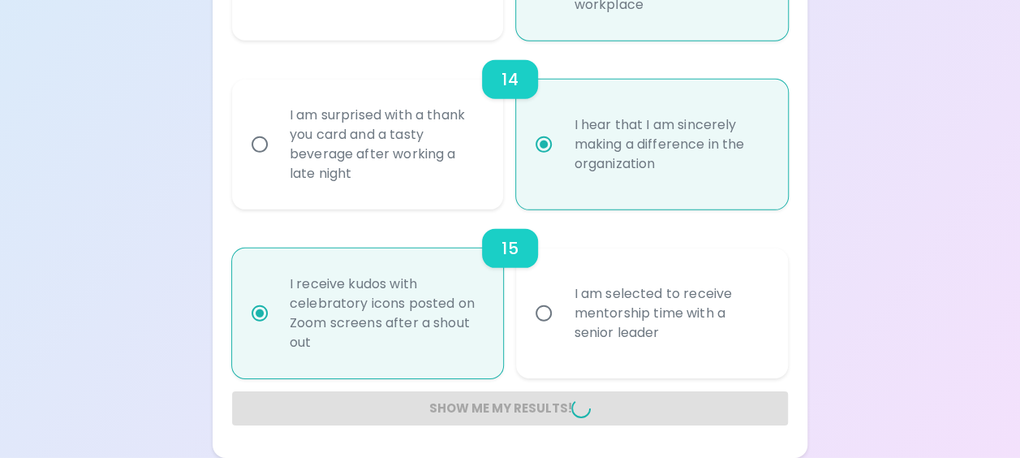
radio input "false"
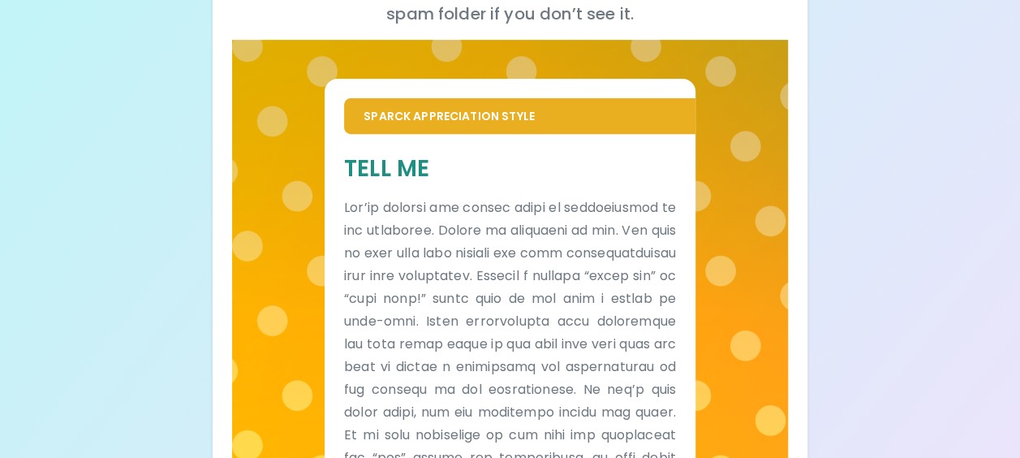
scroll to position [273, 0]
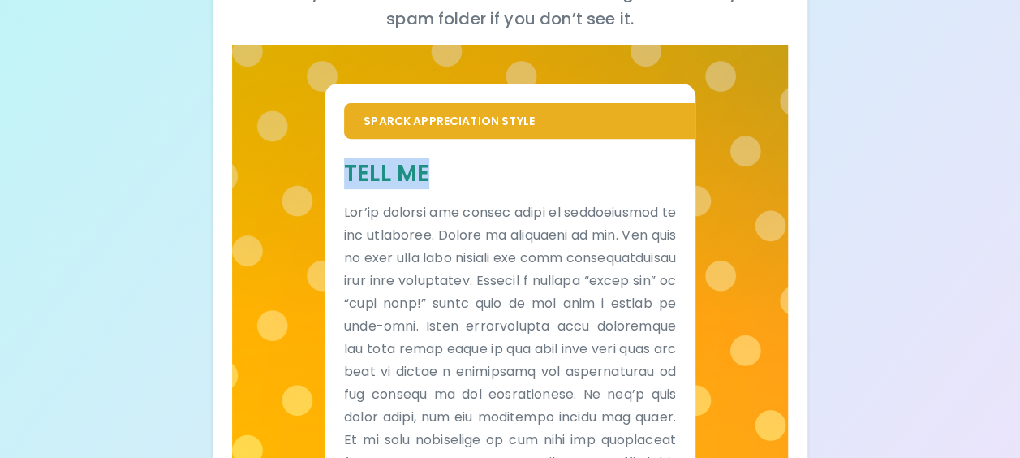
drag, startPoint x: 433, startPoint y: 175, endPoint x: 347, endPoint y: 172, distance: 85.3
click at [347, 172] on h5 "Tell Me" at bounding box center [510, 173] width 332 height 30
copy h5 "Tell Me"
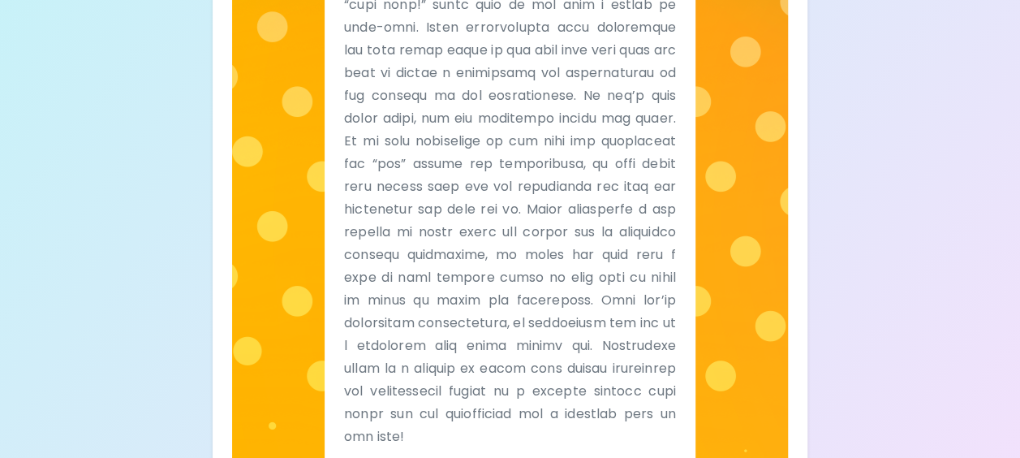
scroll to position [656, 0]
